Goal: Task Accomplishment & Management: Complete application form

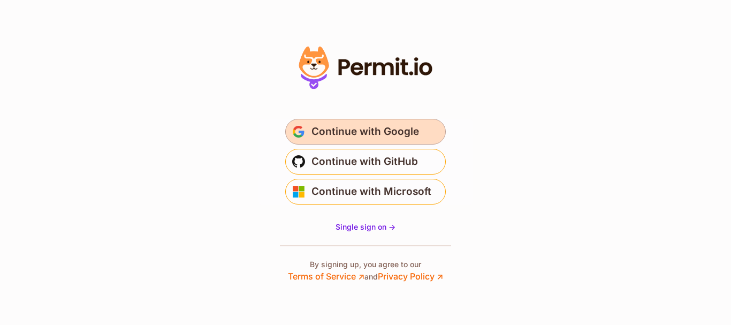
click at [377, 132] on span "Continue with Google" at bounding box center [366, 131] width 108 height 17
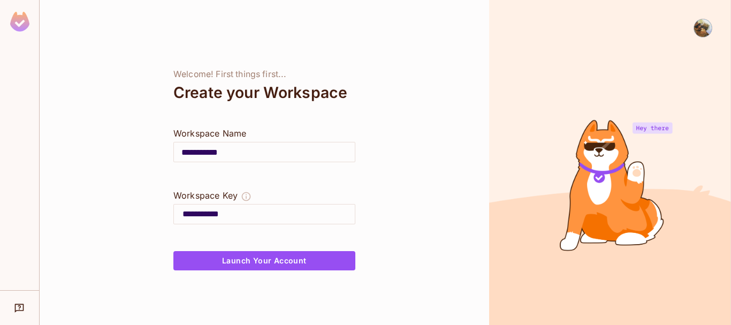
drag, startPoint x: 246, startPoint y: 148, endPoint x: 172, endPoint y: 151, distance: 73.9
click at [171, 151] on div "**********" at bounding box center [265, 162] width 450 height 325
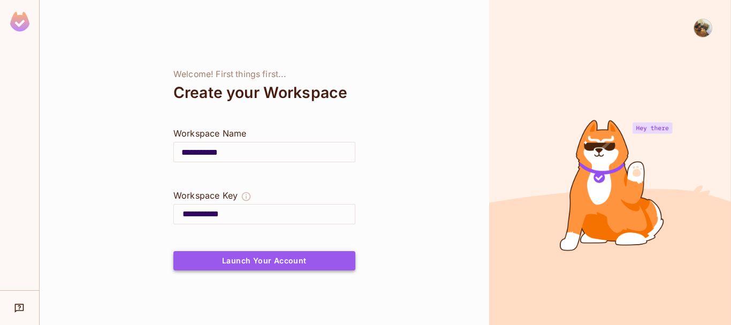
click at [282, 260] on button "Launch Your Account" at bounding box center [264, 260] width 182 height 19
